Goal: Find specific page/section: Find specific page/section

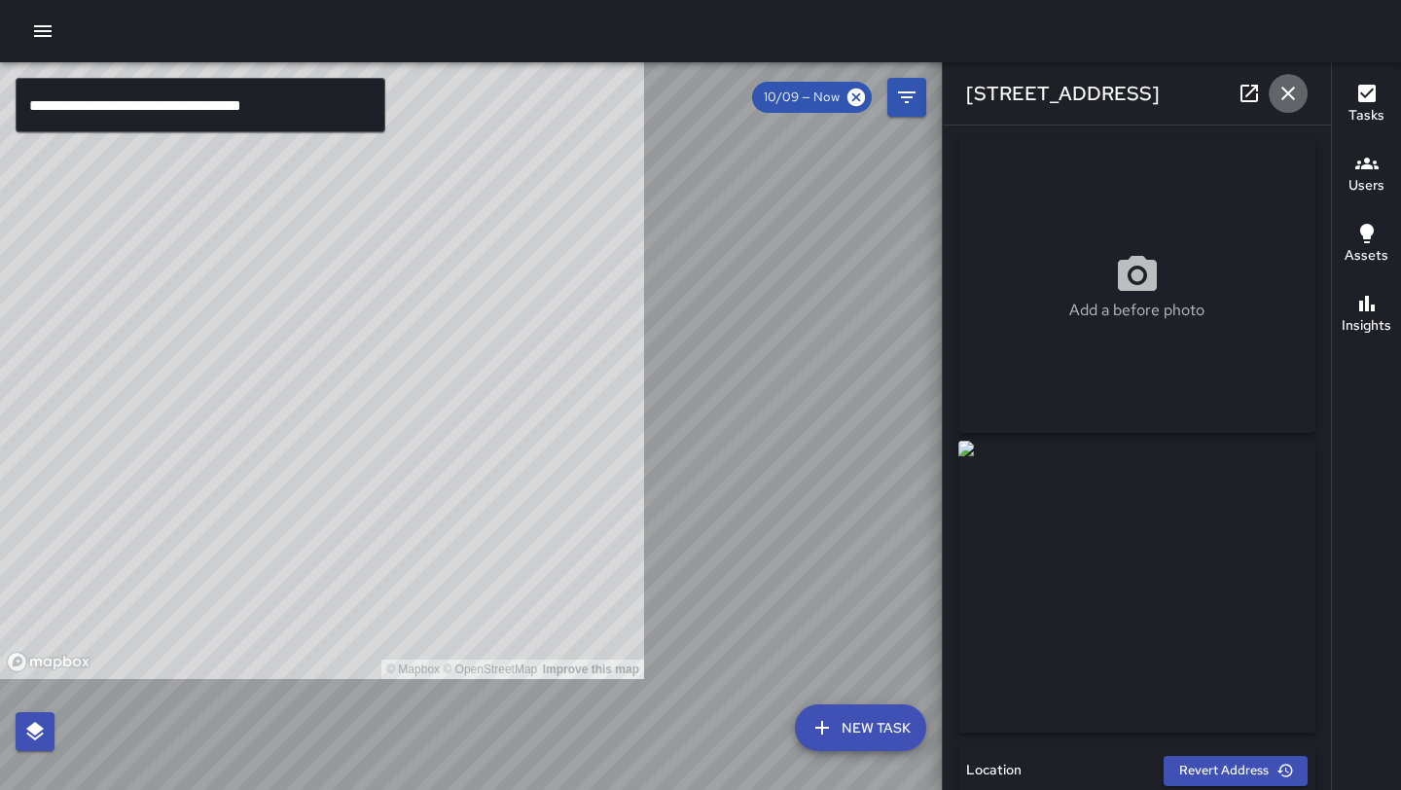
click at [1294, 100] on icon "button" at bounding box center [1287, 93] width 23 height 23
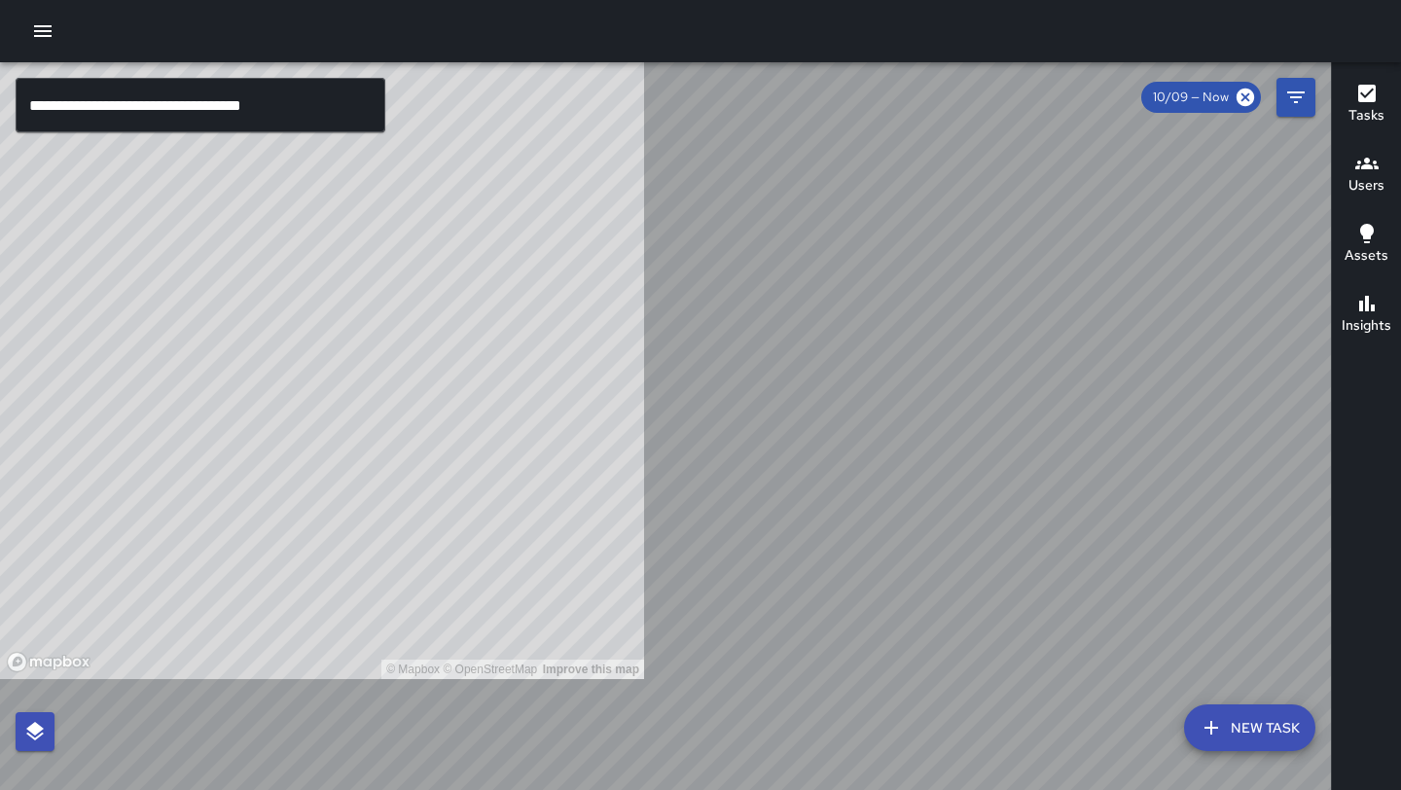
click at [47, 32] on icon "button" at bounding box center [42, 30] width 23 height 23
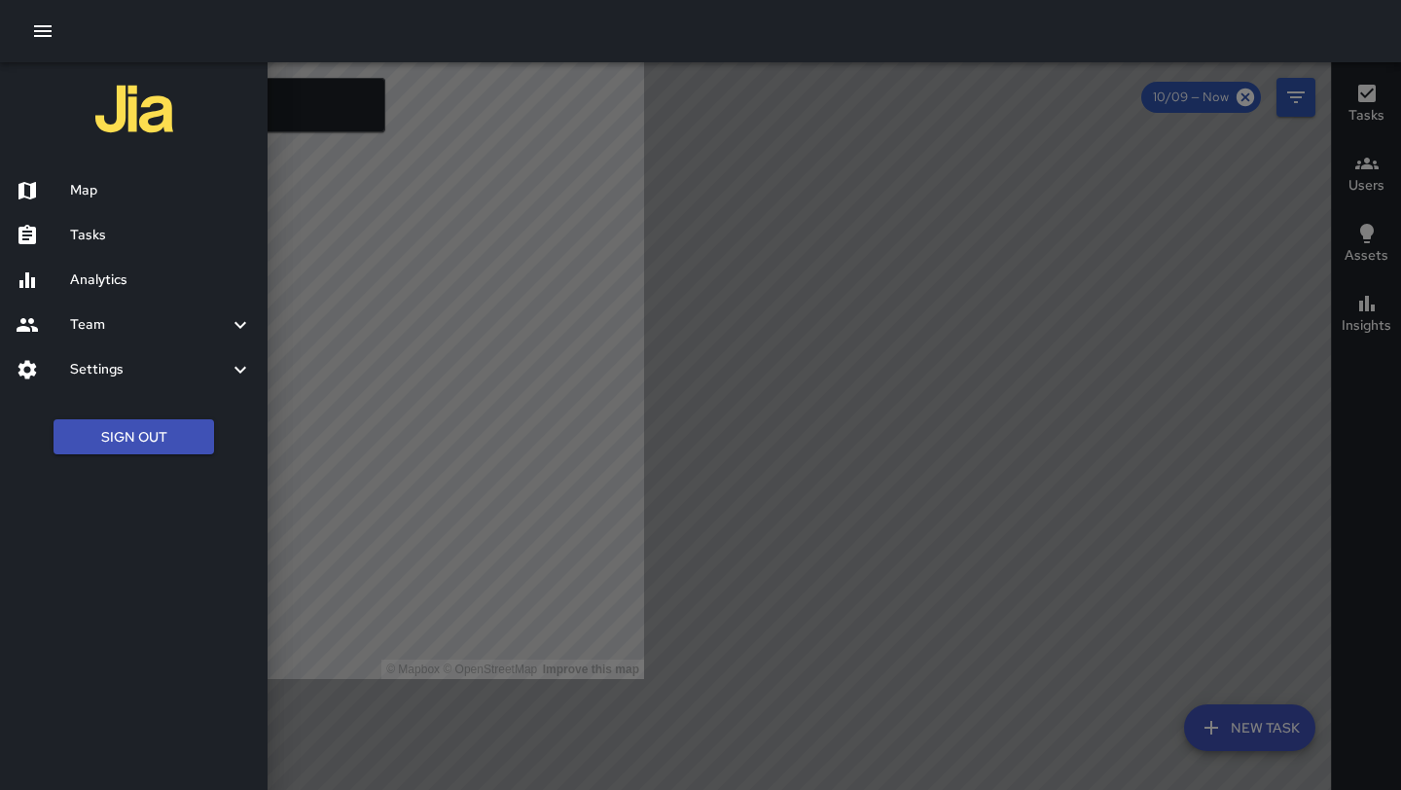
click at [88, 197] on h6 "Map" at bounding box center [161, 190] width 182 height 21
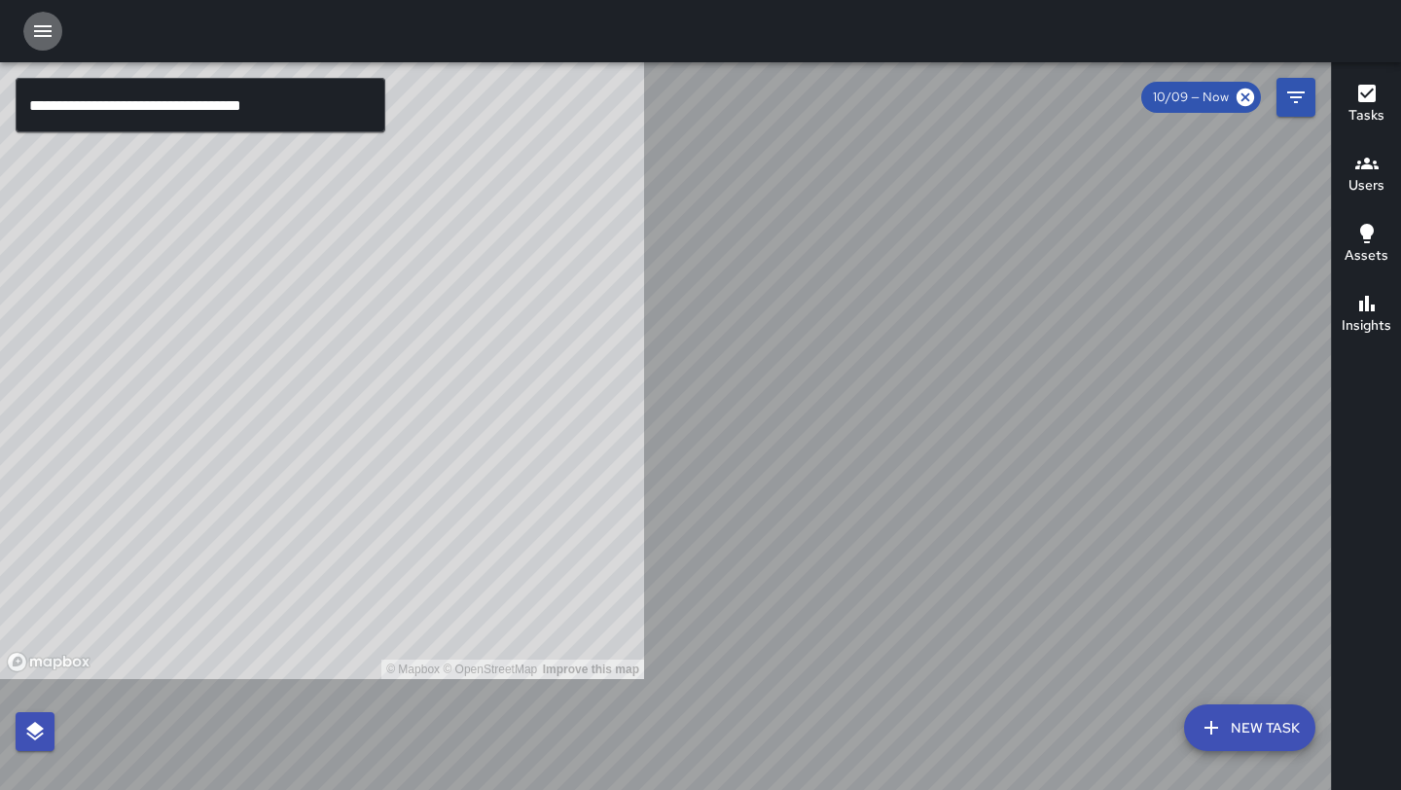
click at [39, 38] on icon "button" at bounding box center [42, 30] width 23 height 23
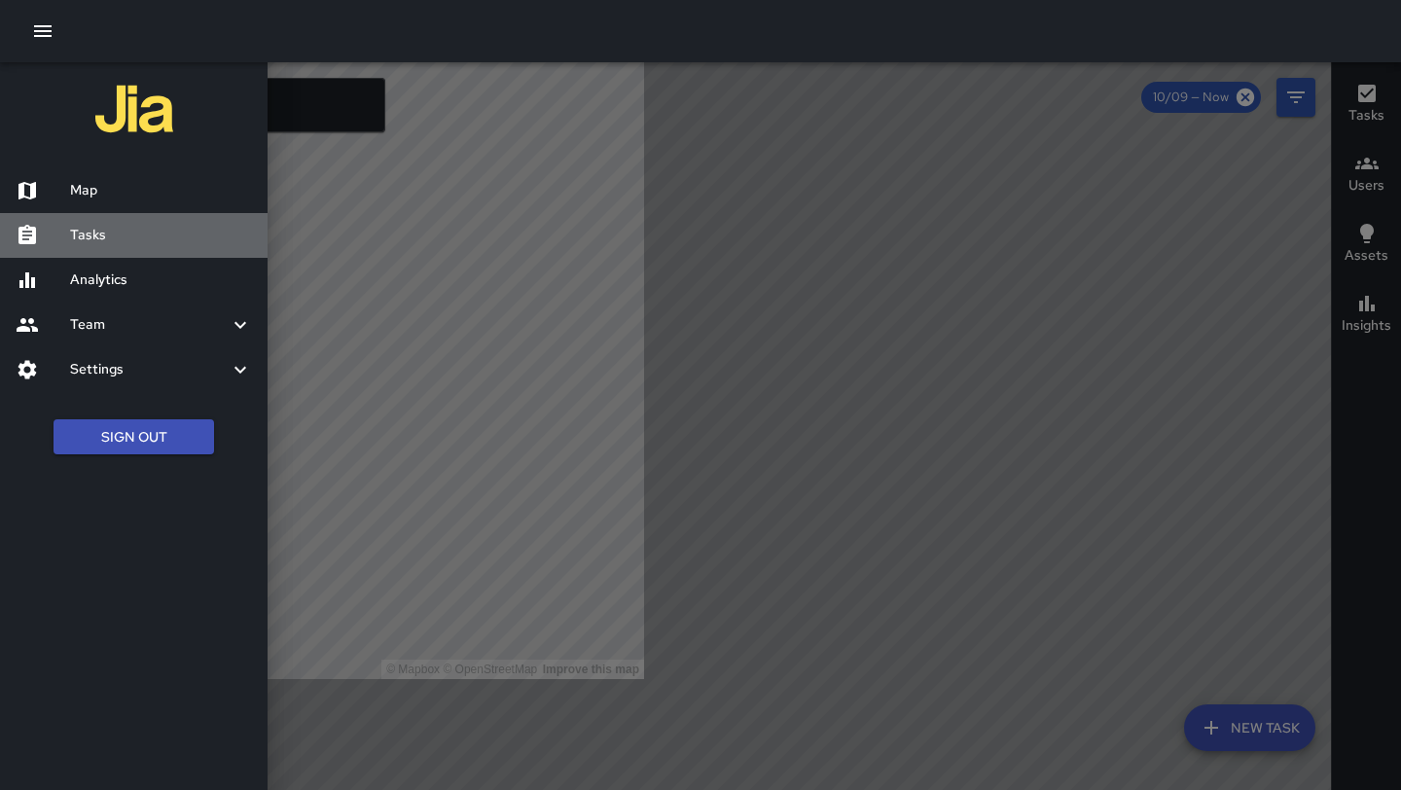
click at [87, 241] on h6 "Tasks" at bounding box center [161, 235] width 182 height 21
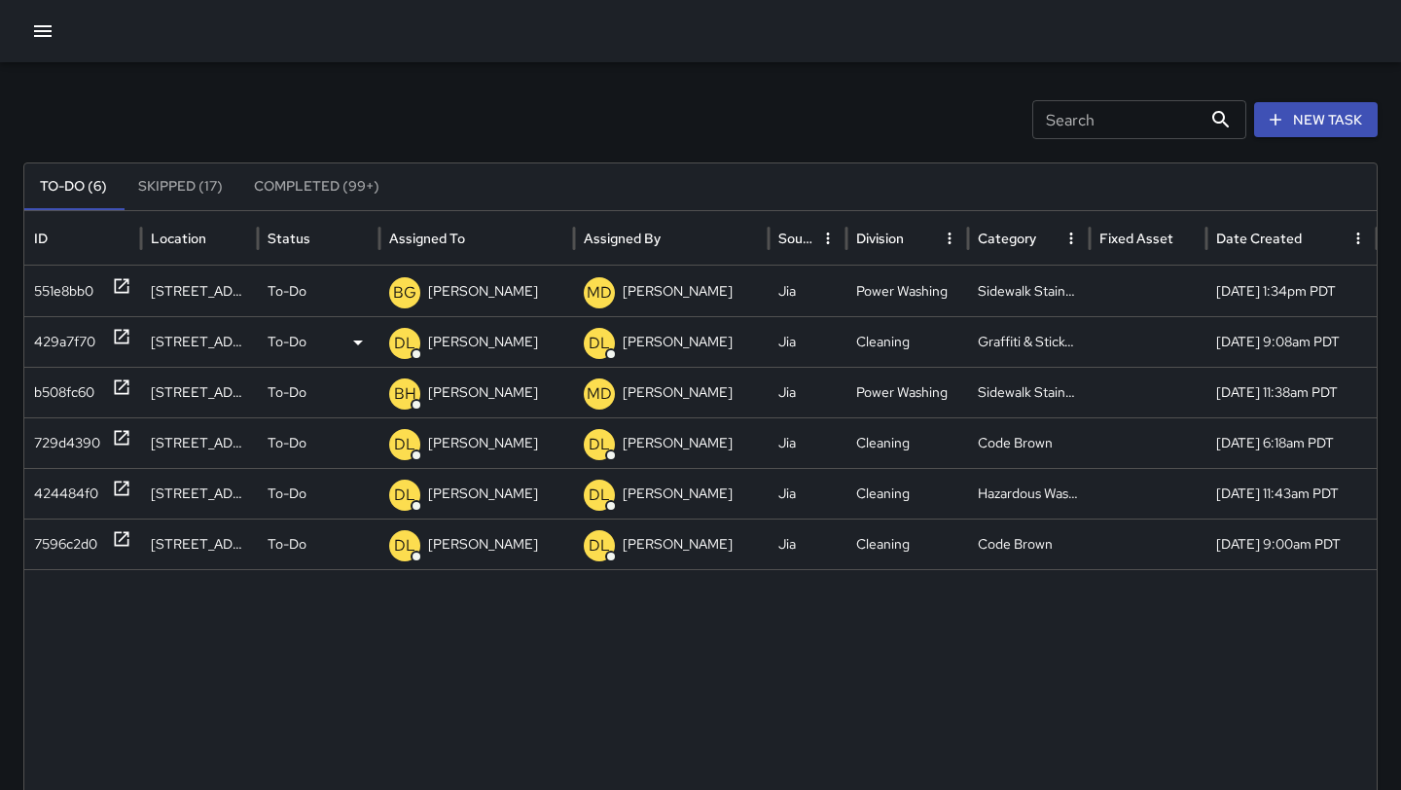
scroll to position [38, 0]
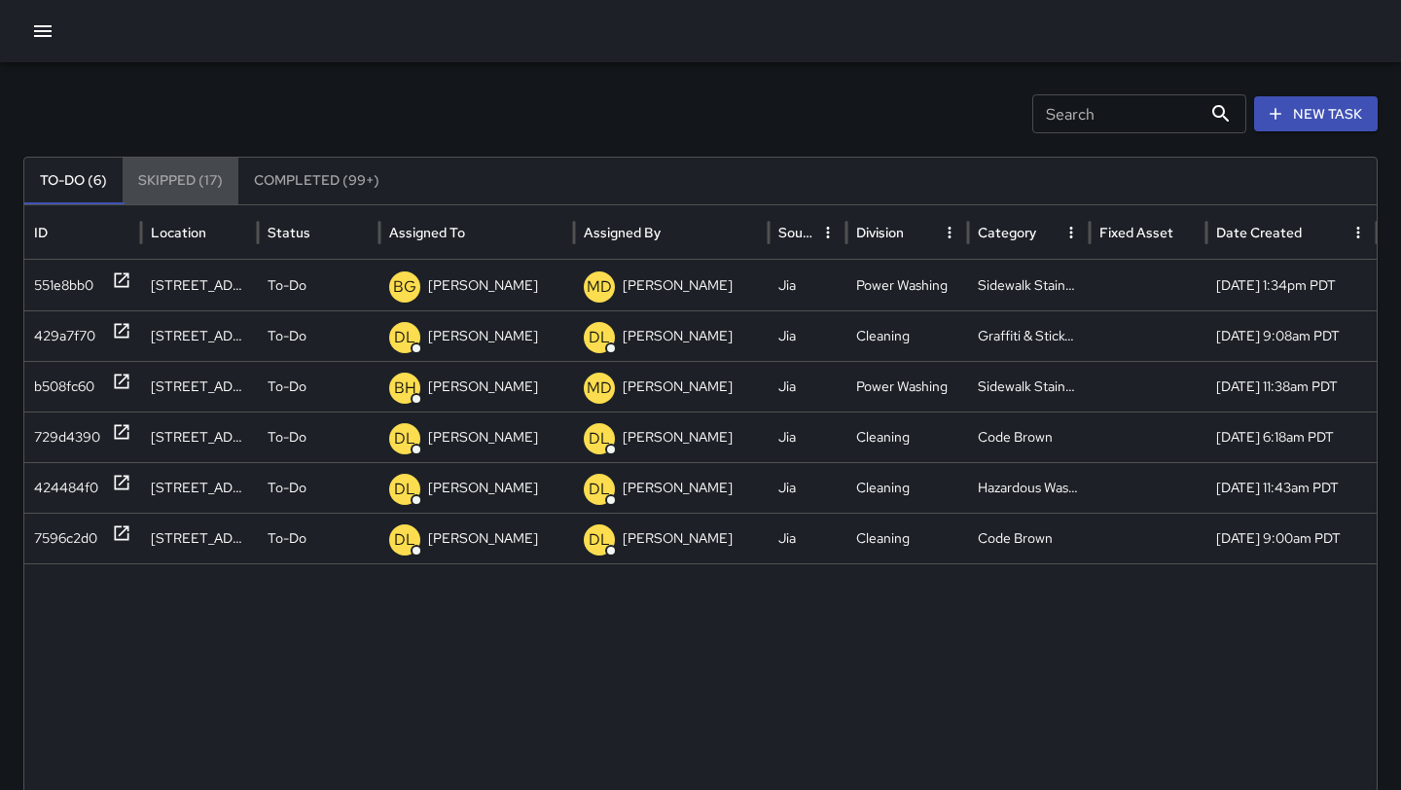
click at [191, 182] on button "Skipped (17)" at bounding box center [181, 181] width 116 height 47
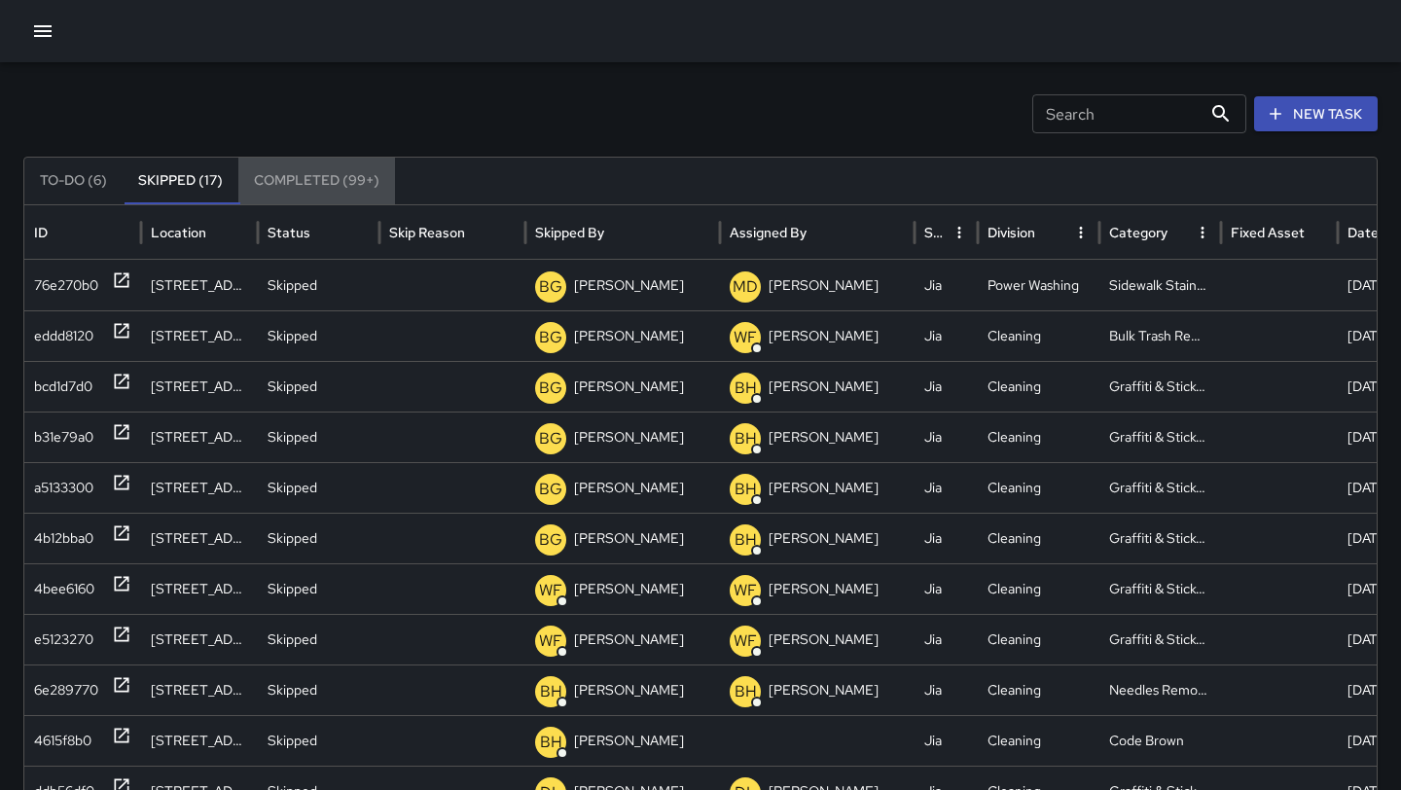
click at [295, 184] on button "Completed (99+)" at bounding box center [316, 181] width 157 height 47
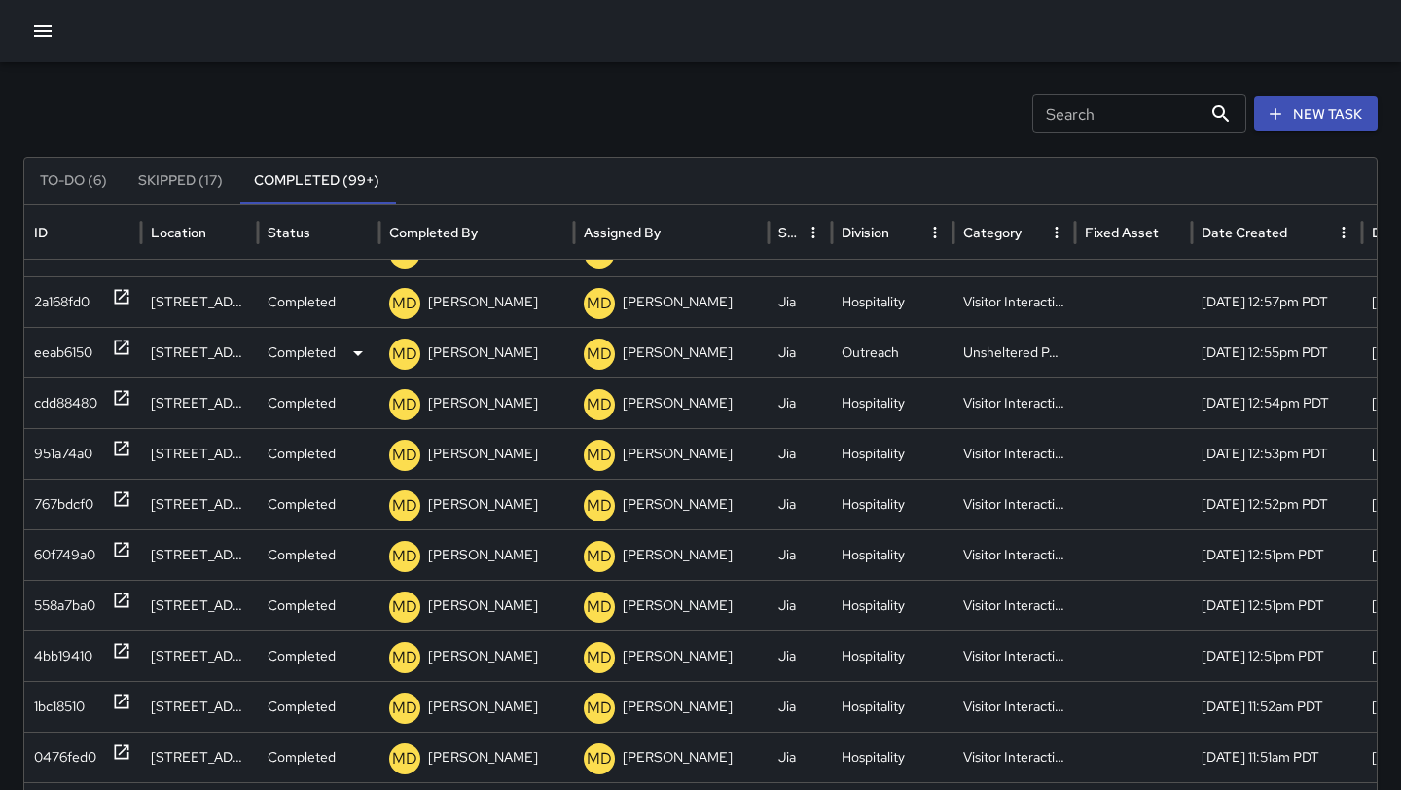
scroll to position [0, 0]
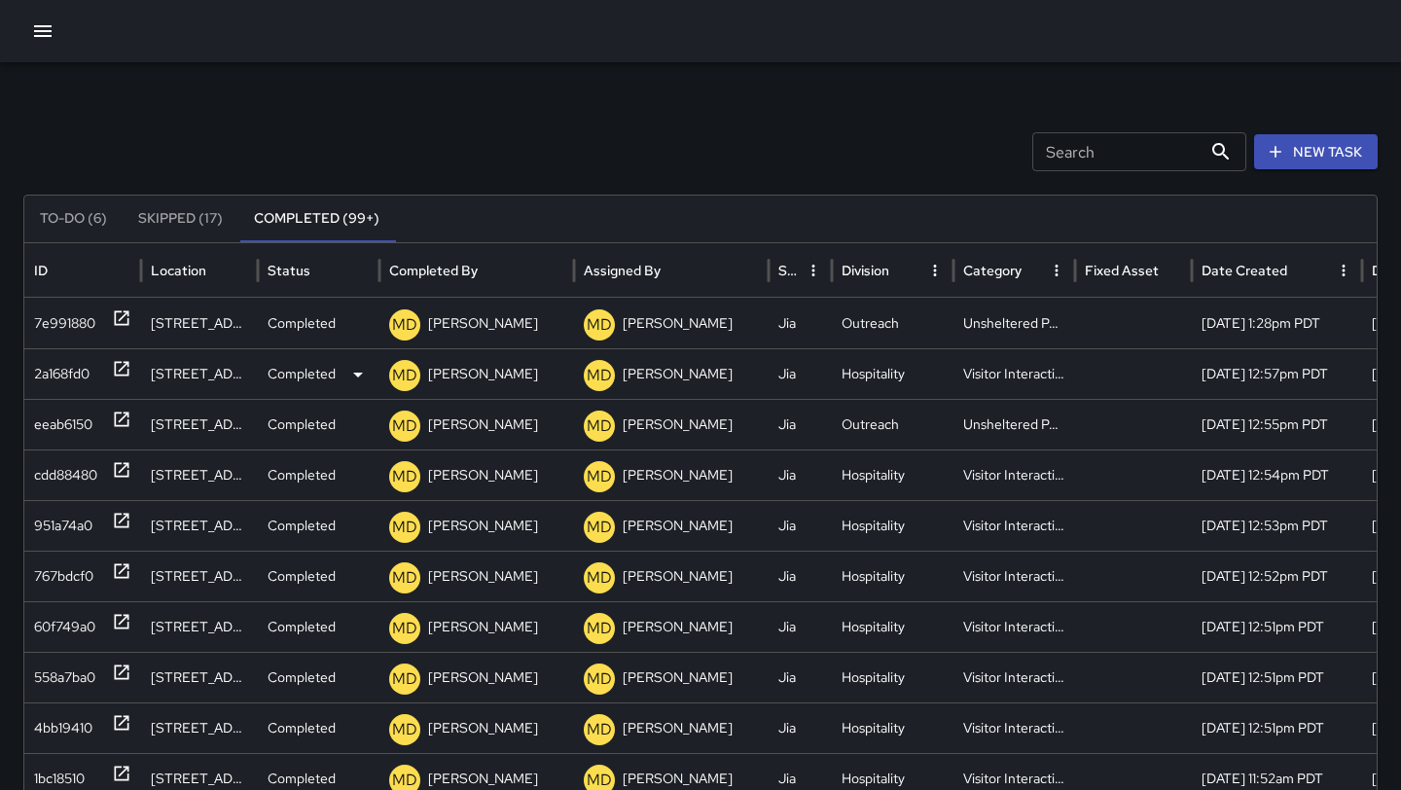
click at [60, 374] on div "2a168fd0" at bounding box center [61, 374] width 55 height 50
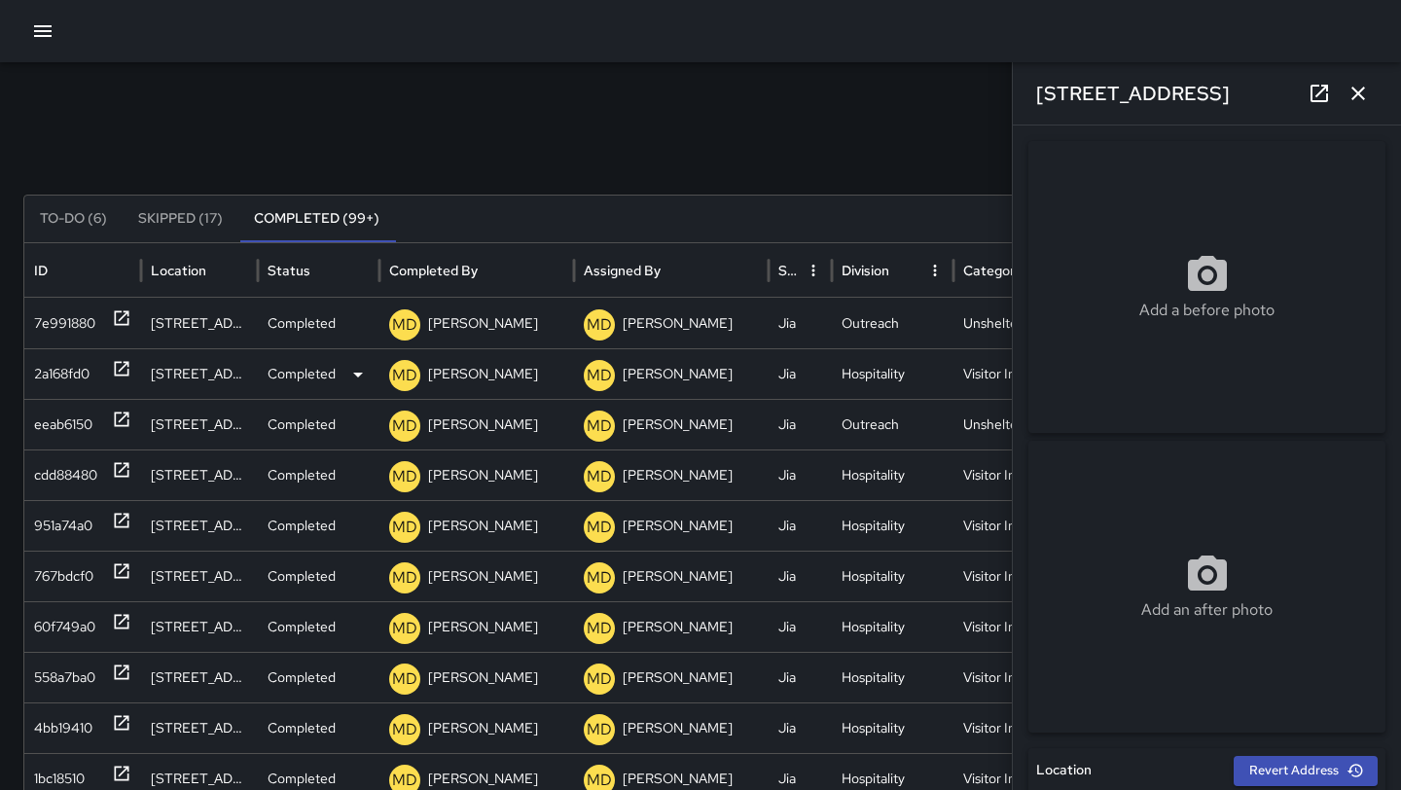
type input "**********"
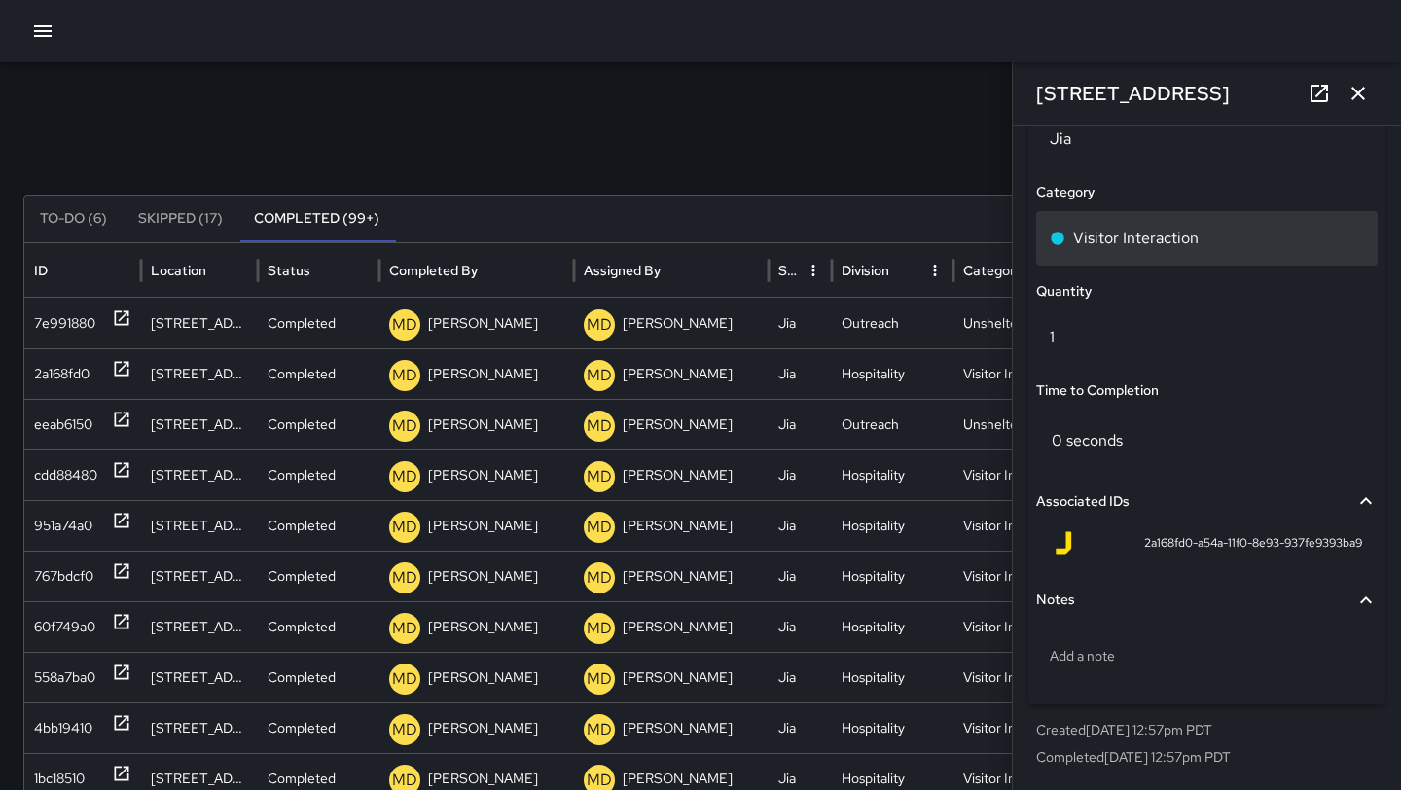
scroll to position [1372, 0]
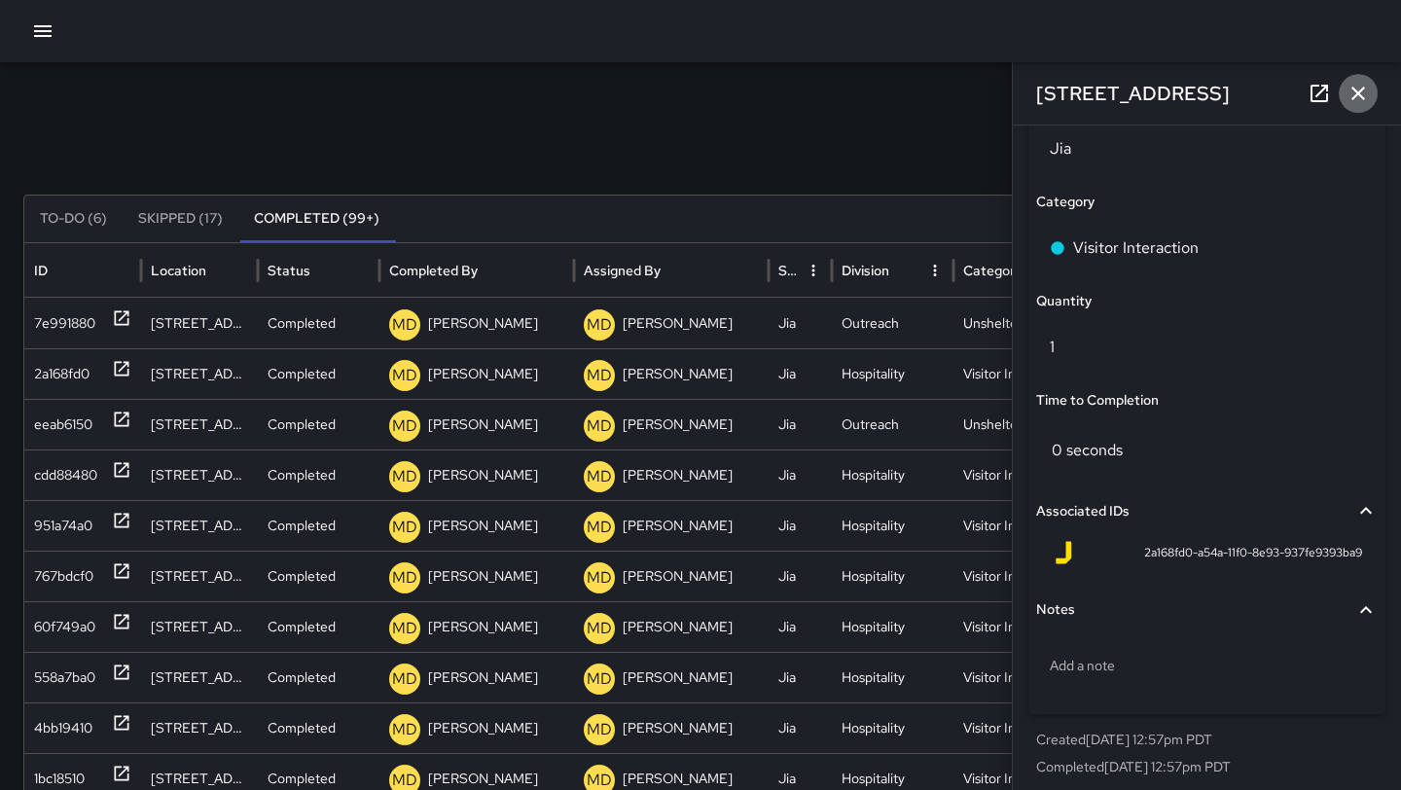
click at [1365, 98] on icon "button" at bounding box center [1357, 93] width 23 height 23
